Goal: Information Seeking & Learning: Learn about a topic

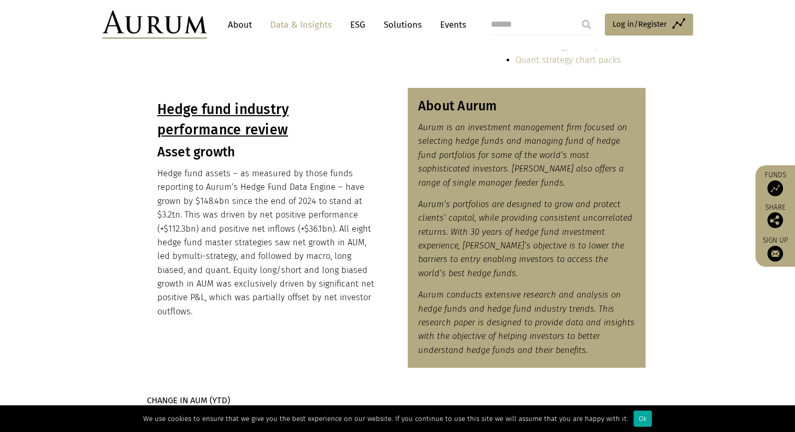
scroll to position [465, 0]
drag, startPoint x: 230, startPoint y: 269, endPoint x: 378, endPoint y: 271, distance: 148.4
click at [378, 271] on div "Hedge fund industry performance review Asset growth Hedge fund assets – as meas…" at bounding box center [266, 208] width 238 height 241
copy p "Equity long/short and long biased"
click at [390, 196] on div "Hedge fund industry performance review Asset growth Hedge fund assets – as meas…" at bounding box center [397, 228] width 523 height 280
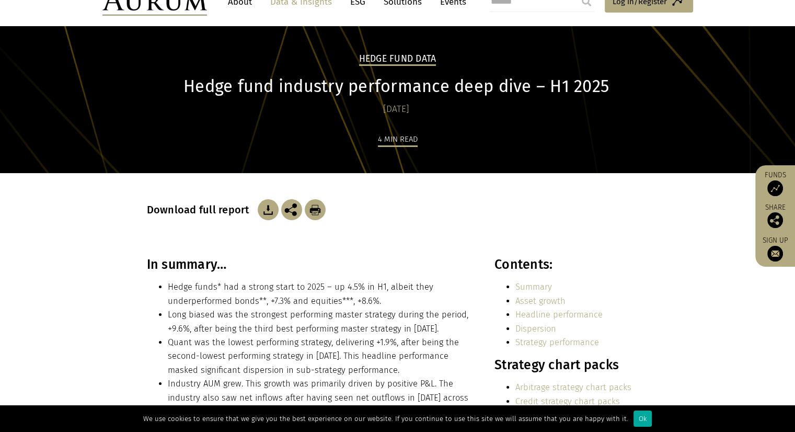
scroll to position [0, 0]
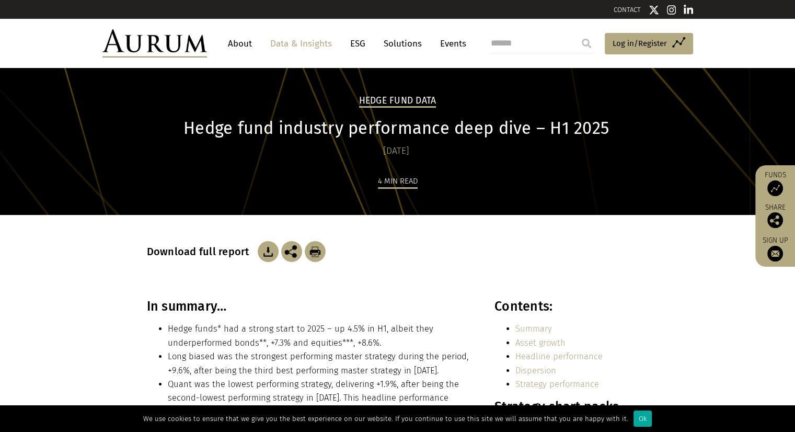
click at [231, 44] on link "About" at bounding box center [240, 43] width 34 height 19
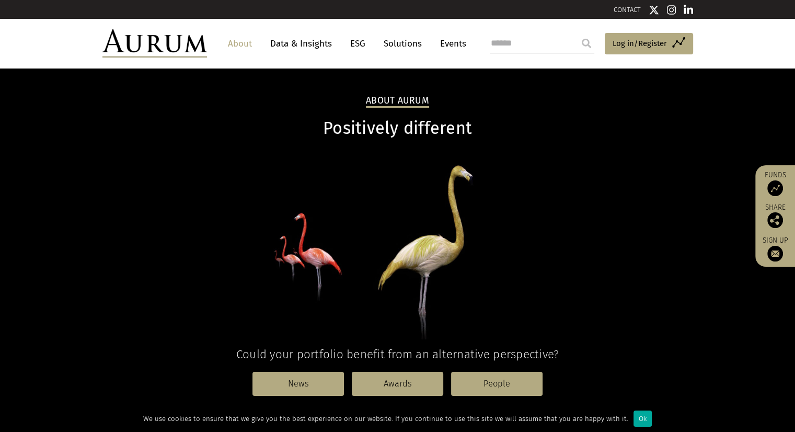
click at [303, 40] on link "Data & Insights" at bounding box center [301, 43] width 72 height 19
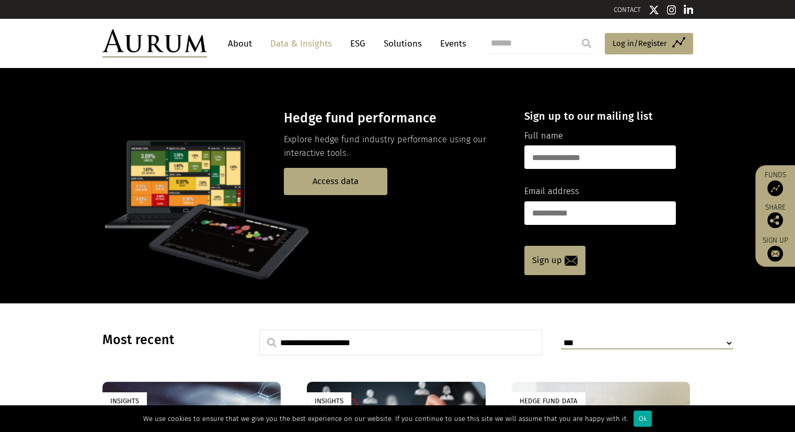
click at [356, 41] on link "ESG" at bounding box center [358, 43] width 26 height 19
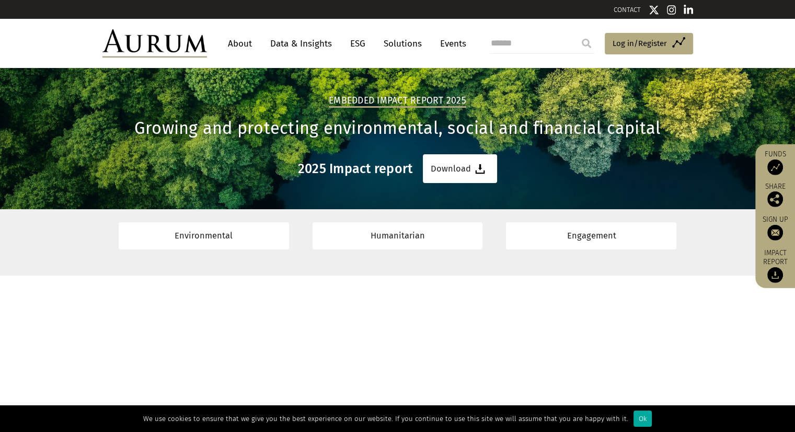
click at [404, 46] on link "Solutions" at bounding box center [402, 43] width 49 height 19
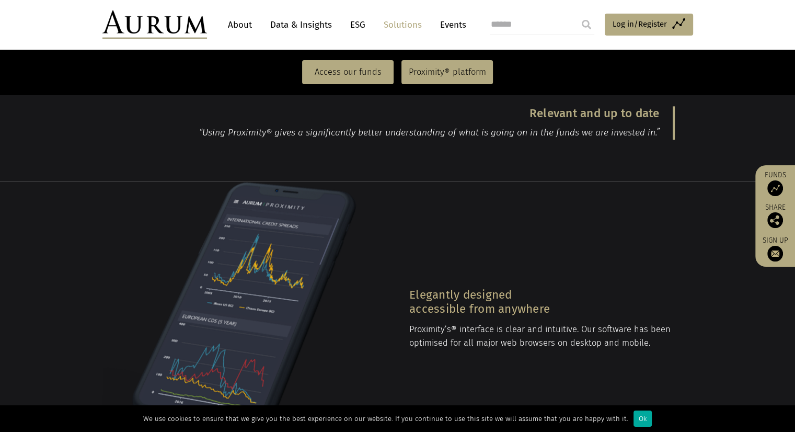
scroll to position [1191, 0]
